Goal: Transaction & Acquisition: Purchase product/service

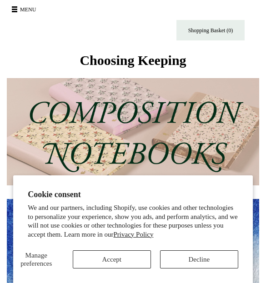
click at [204, 260] on button "Decline" at bounding box center [199, 259] width 78 height 18
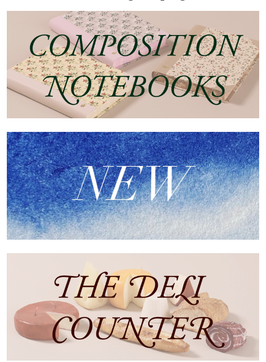
scroll to position [67, 0]
click at [160, 196] on img at bounding box center [133, 185] width 252 height 107
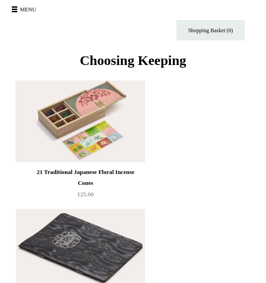
click at [23, 10] on button "Menu" at bounding box center [25, 9] width 32 height 15
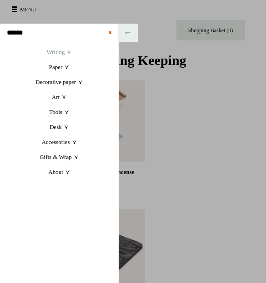
click at [63, 47] on link "Writing +" at bounding box center [59, 52] width 118 height 15
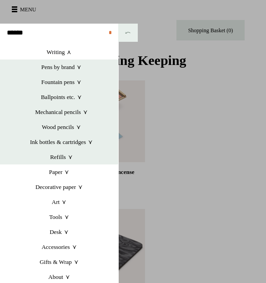
click at [65, 40] on input "text" at bounding box center [59, 33] width 118 height 18
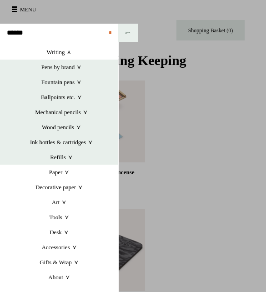
click at [33, 5] on link at bounding box center [133, 146] width 266 height 292
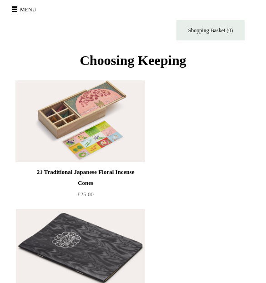
click at [24, 7] on button "Menu" at bounding box center [25, 9] width 32 height 15
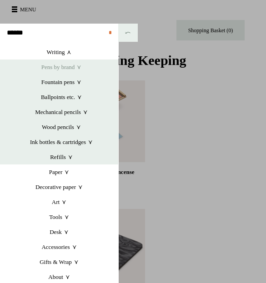
click at [88, 64] on link "Pens by brand +" at bounding box center [62, 67] width 114 height 15
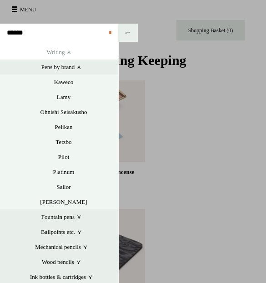
click at [67, 49] on link "Writing +" at bounding box center [59, 52] width 118 height 15
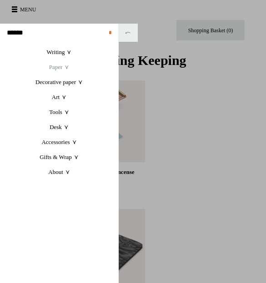
click at [70, 66] on link "Paper +" at bounding box center [59, 67] width 118 height 15
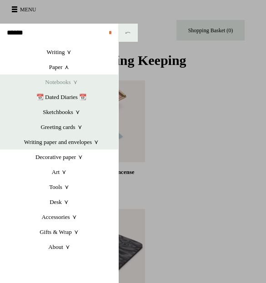
click at [70, 76] on link "Notebooks +" at bounding box center [62, 82] width 114 height 15
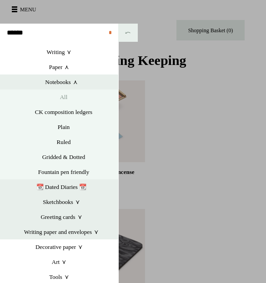
click at [67, 93] on link "All" at bounding box center [63, 97] width 109 height 15
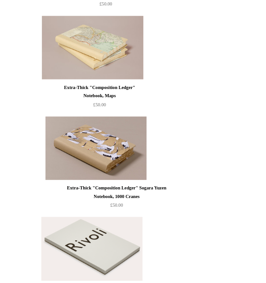
scroll to position [3009, 0]
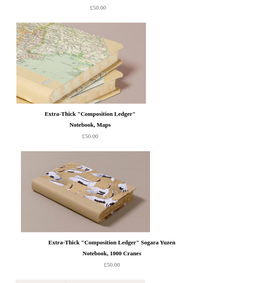
click at [113, 62] on img at bounding box center [80, 63] width 129 height 82
